Goal: Task Accomplishment & Management: Manage account settings

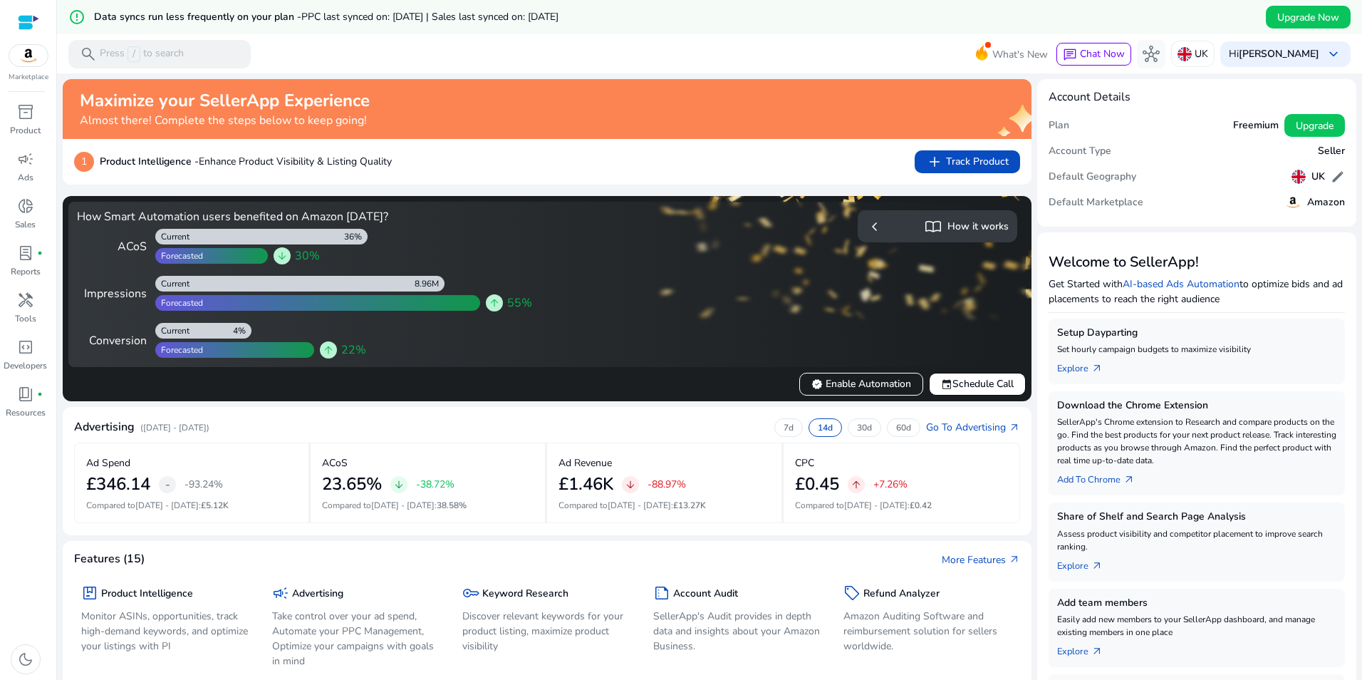
drag, startPoint x: 31, startPoint y: 212, endPoint x: 63, endPoint y: 217, distance: 33.1
click at [31, 212] on span "donut_small" at bounding box center [25, 205] width 17 height 17
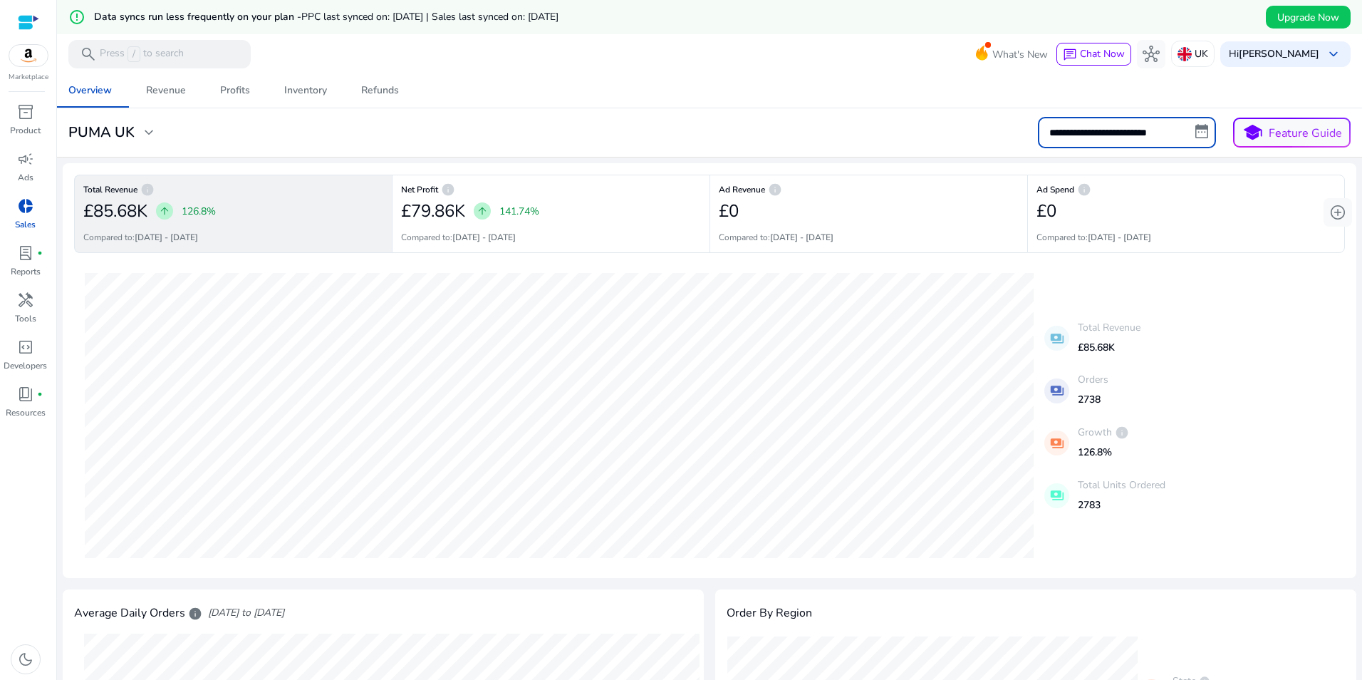
click at [1138, 132] on input "**********" at bounding box center [1127, 132] width 178 height 31
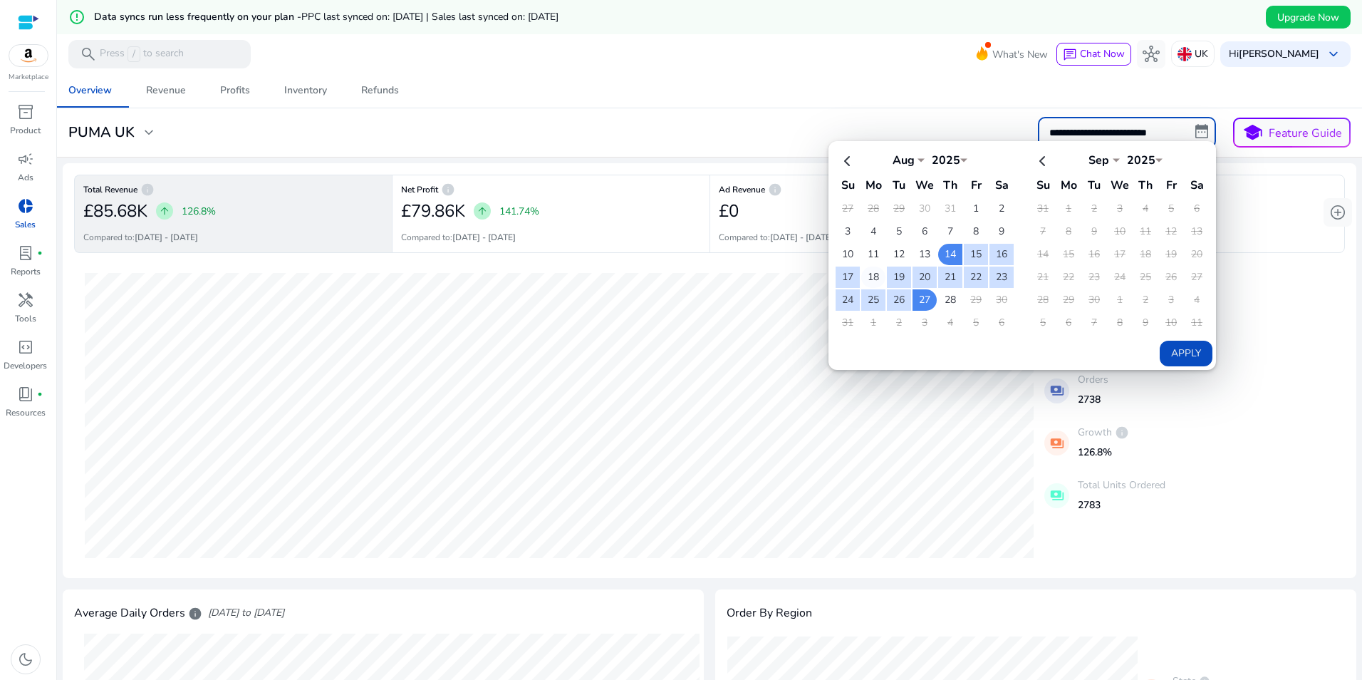
click at [870, 276] on td "18" at bounding box center [873, 276] width 24 height 21
click at [844, 300] on td "24" at bounding box center [848, 299] width 24 height 21
click at [1181, 352] on button "Apply" at bounding box center [1186, 354] width 53 height 26
type input "**********"
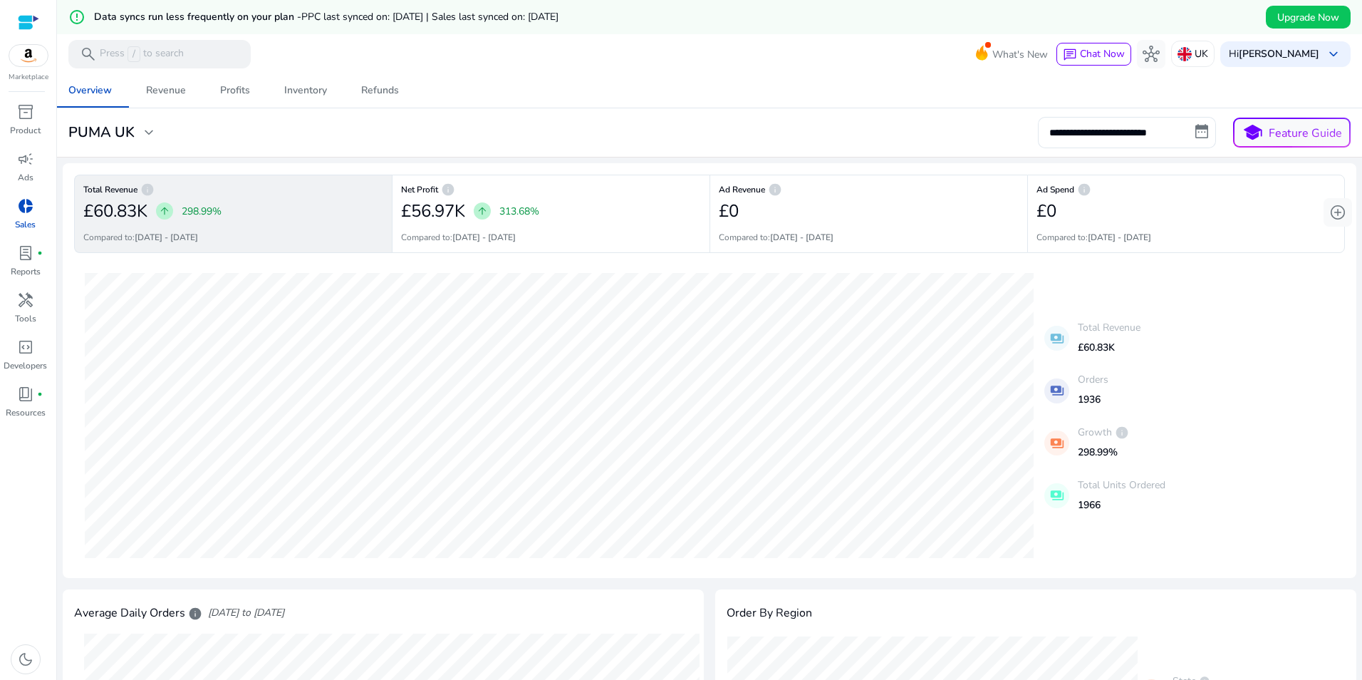
click at [21, 18] on div at bounding box center [28, 22] width 21 height 16
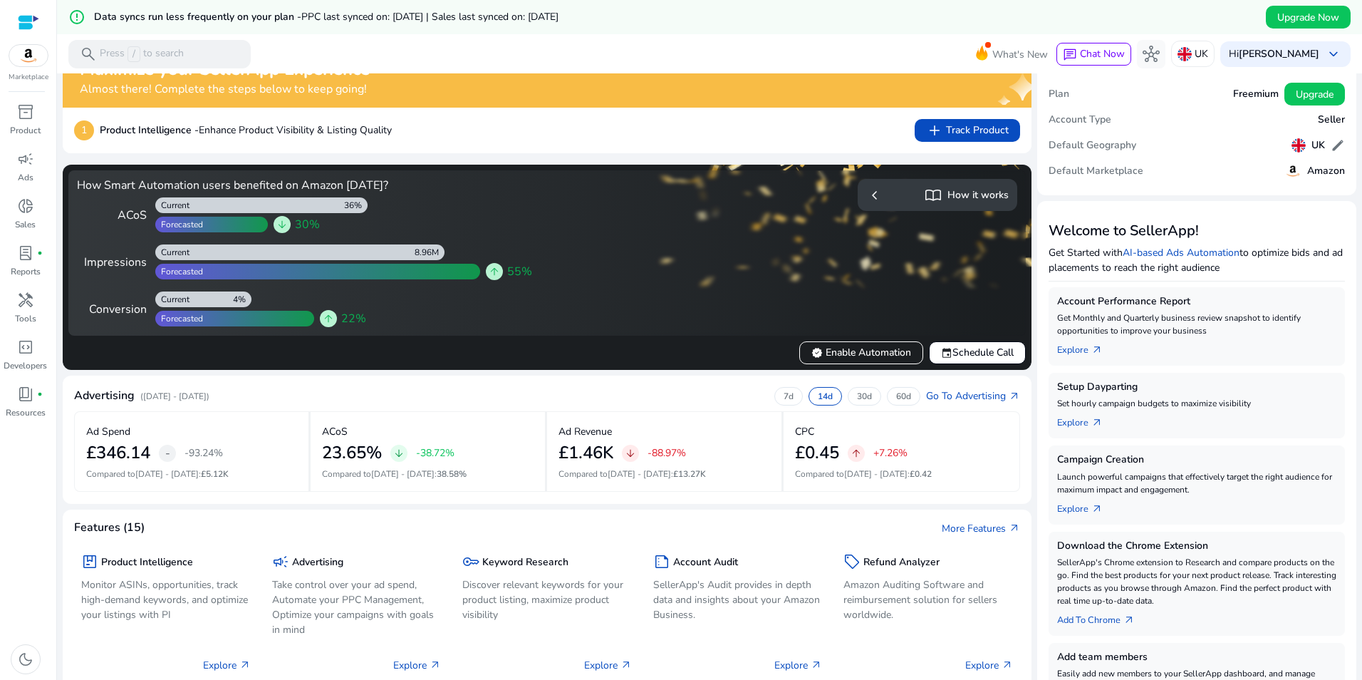
scroll to position [20, 0]
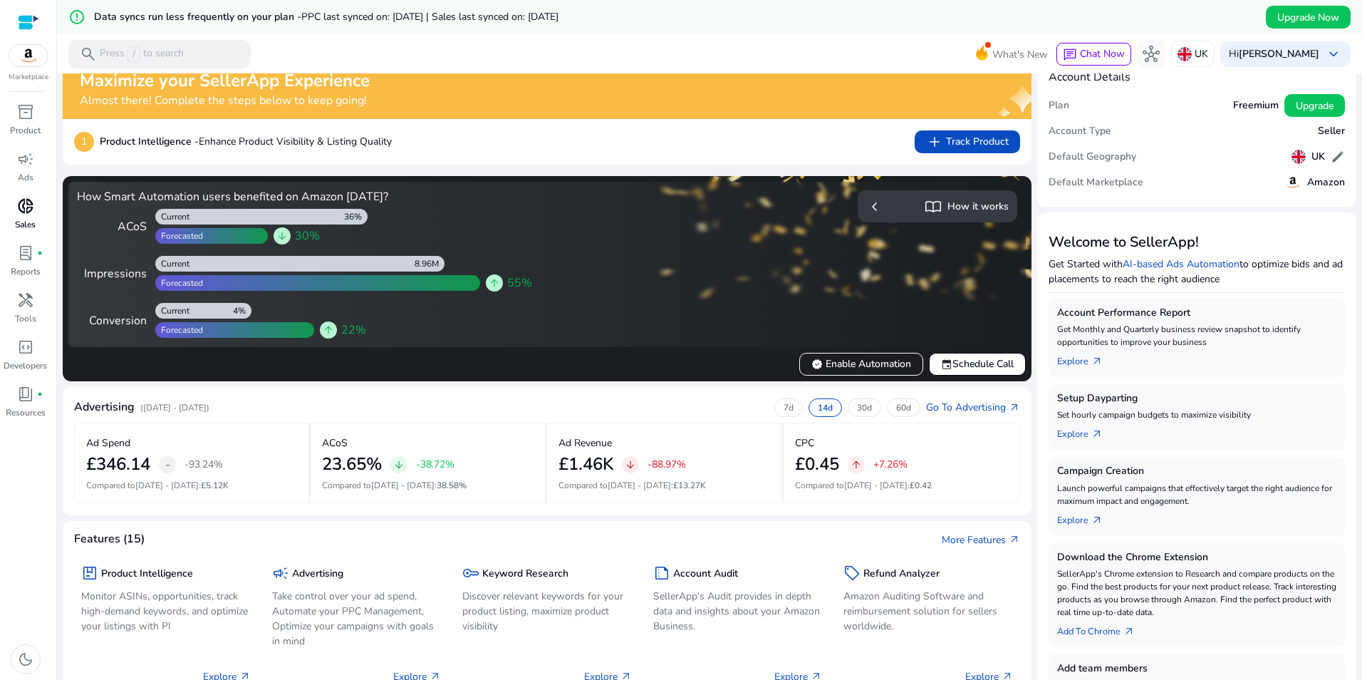
click at [20, 211] on span "donut_small" at bounding box center [25, 205] width 17 height 17
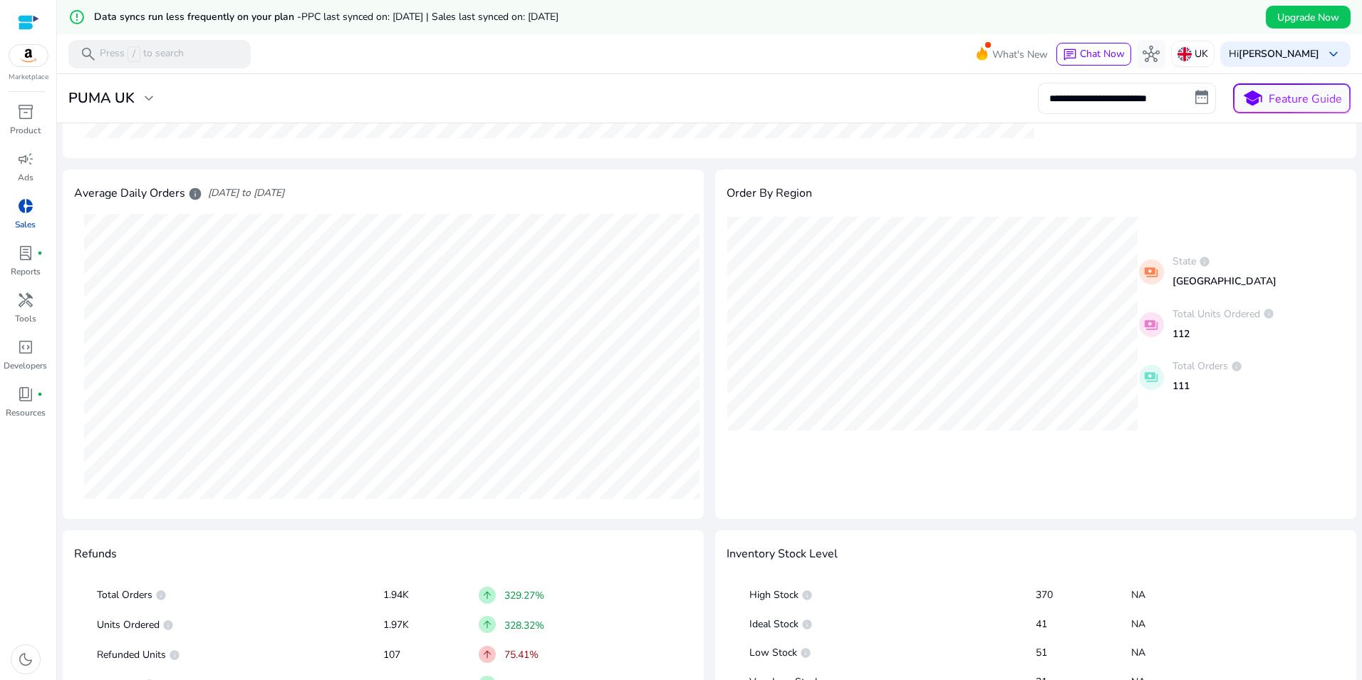
scroll to position [418, 0]
click at [704, 279] on div "[DATE] Avg.Orders 111" at bounding box center [391, 358] width 635 height 302
click at [705, 316] on div "[DATE] Avg.Orders 111" at bounding box center [391, 358] width 635 height 302
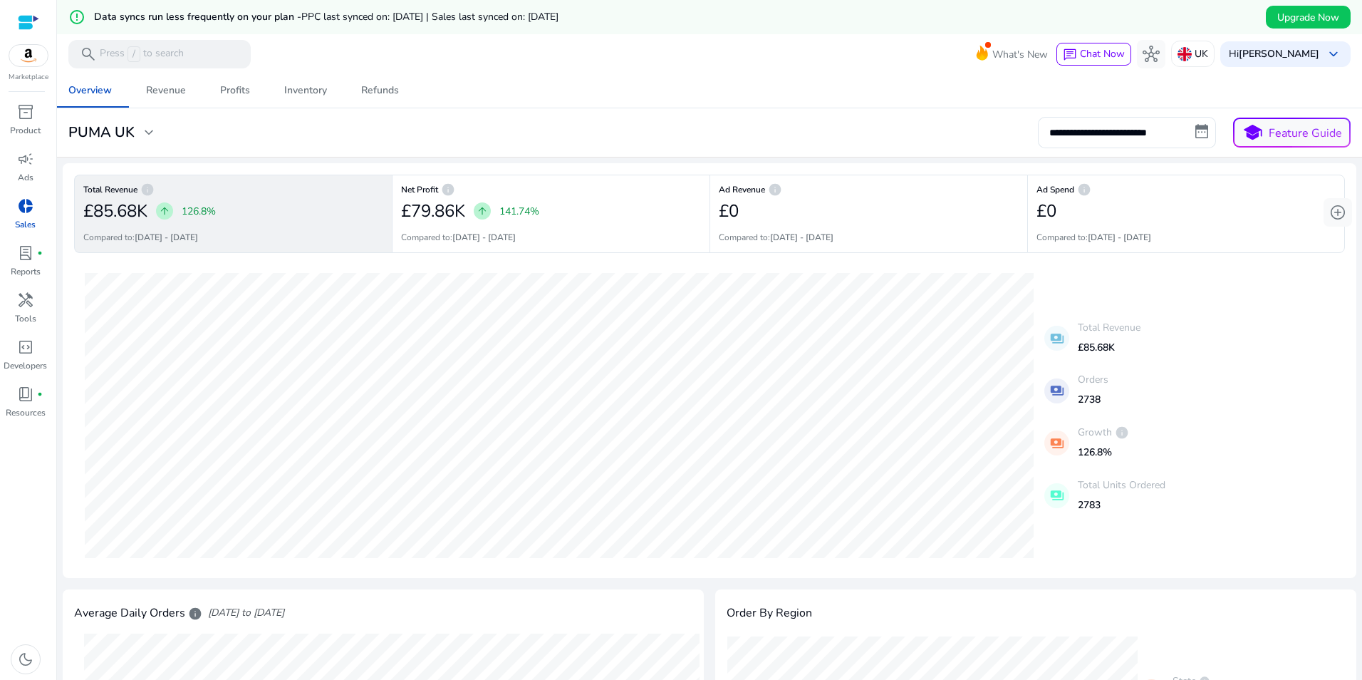
click at [556, 76] on div "Overview Revenue Profits Inventory Refunds" at bounding box center [709, 90] width 1317 height 34
click at [16, 28] on div "Marketplace" at bounding box center [28, 41] width 56 height 83
click at [28, 19] on div at bounding box center [28, 22] width 21 height 16
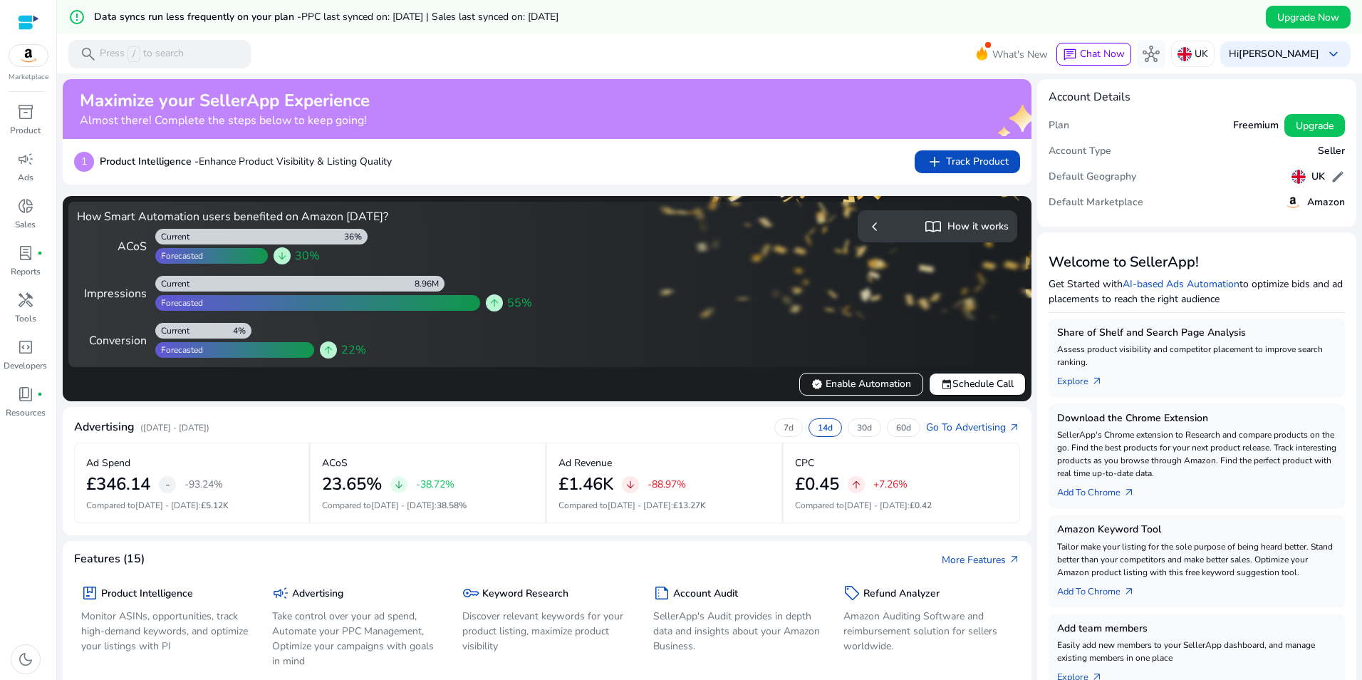
drag, startPoint x: 581, startPoint y: 49, endPoint x: 567, endPoint y: 53, distance: 14.2
click at [573, 53] on mat-toolbar "search Press / to search What's New chat Chat Now hub UK Hi [PERSON_NAME] keybo…" at bounding box center [709, 53] width 1305 height 39
